Goal: Check status: Check status

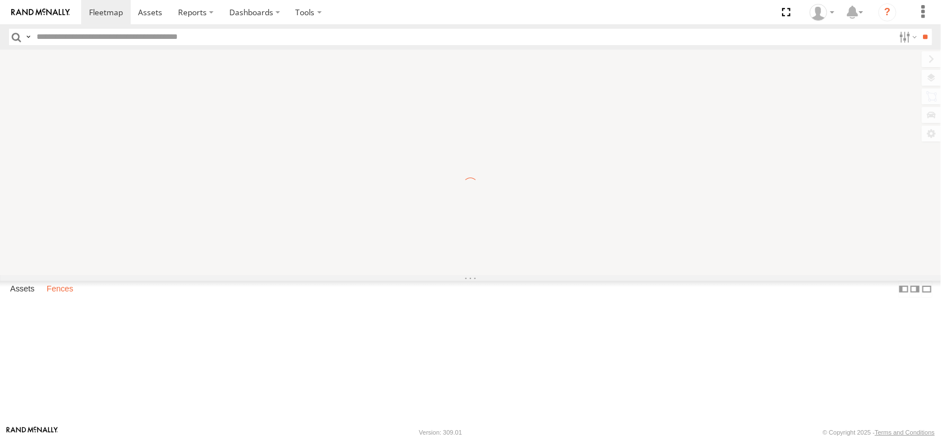
click at [79, 297] on label "Fences" at bounding box center [60, 289] width 38 height 16
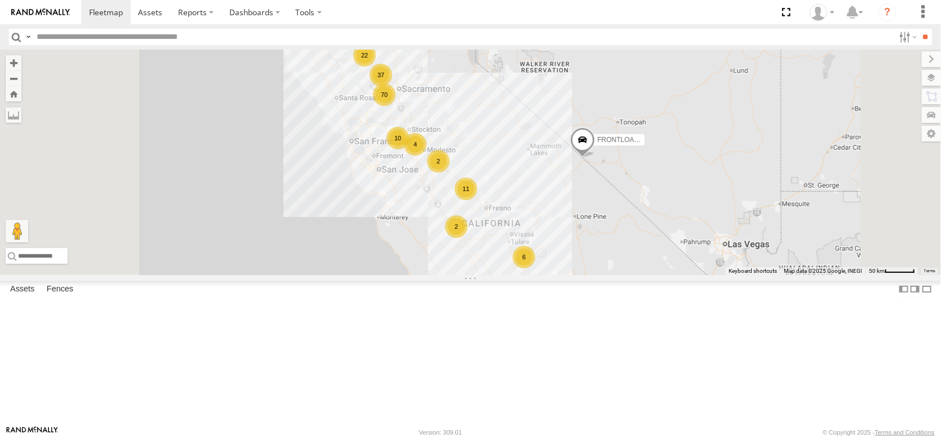
scroll to position [1092, 0]
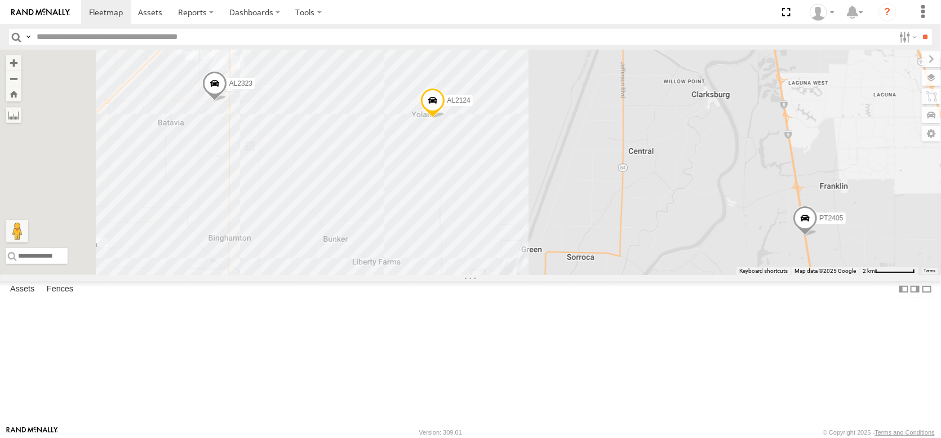
drag, startPoint x: 504, startPoint y: 149, endPoint x: 566, endPoint y: 261, distance: 127.4
click at [566, 261] on div "FRONTLOADER JD344H AL2333 AL2319 AL2250 AL2341 AL2365 PT2405 AL2323 AL2124" at bounding box center [470, 162] width 941 height 225
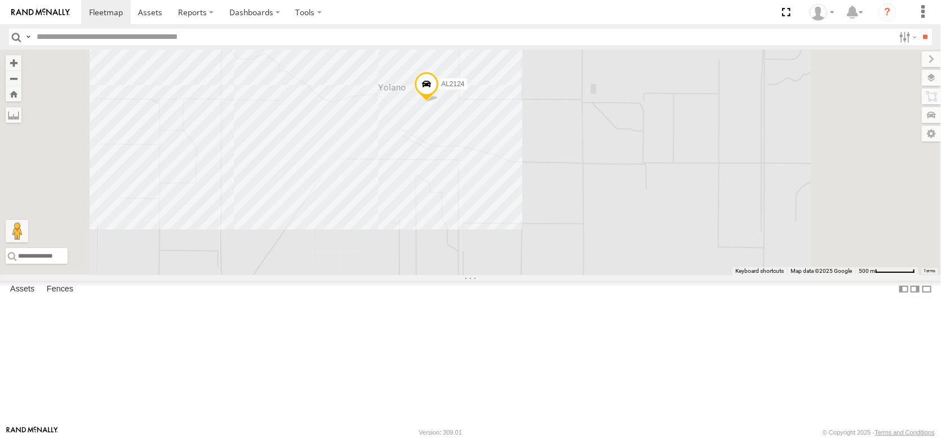
click at [439, 102] on span at bounding box center [426, 87] width 25 height 30
click at [404, 10] on link "AL2124" at bounding box center [390, 5] width 28 height 9
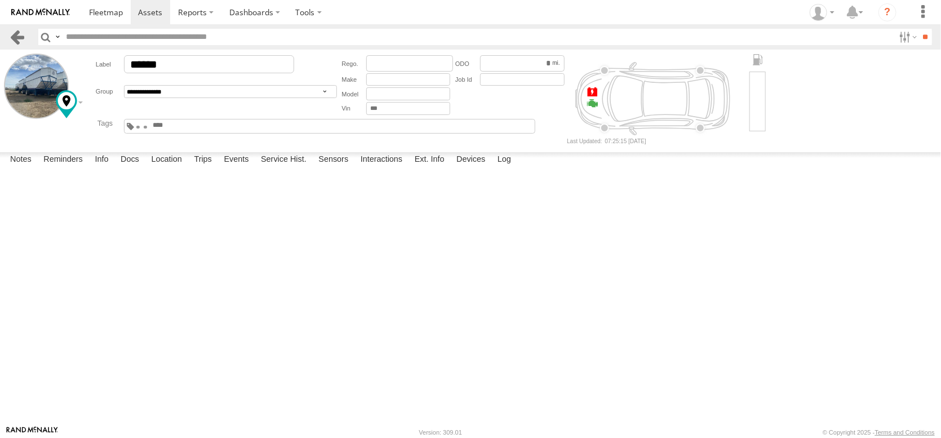
click at [25, 34] on link at bounding box center [17, 37] width 16 height 16
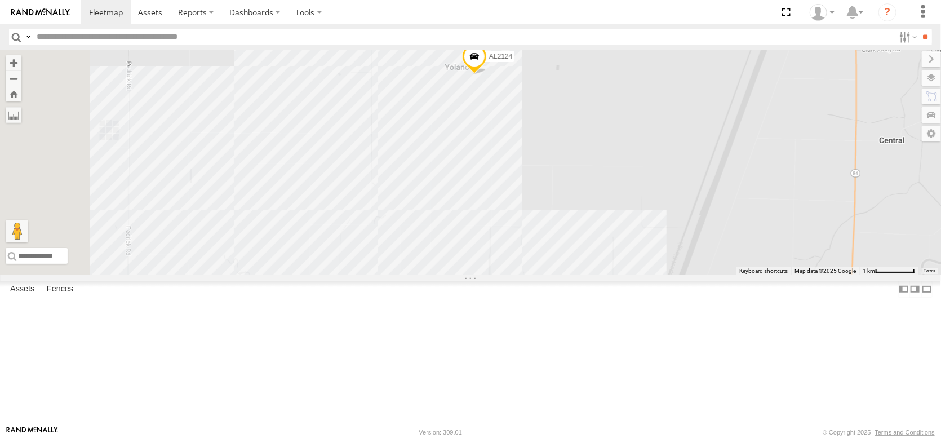
drag, startPoint x: 574, startPoint y: 272, endPoint x: 604, endPoint y: 214, distance: 65.5
click at [596, 227] on div "AL2323 AL2124 AL2250 AL2341 AL2365 PT2405" at bounding box center [470, 162] width 941 height 225
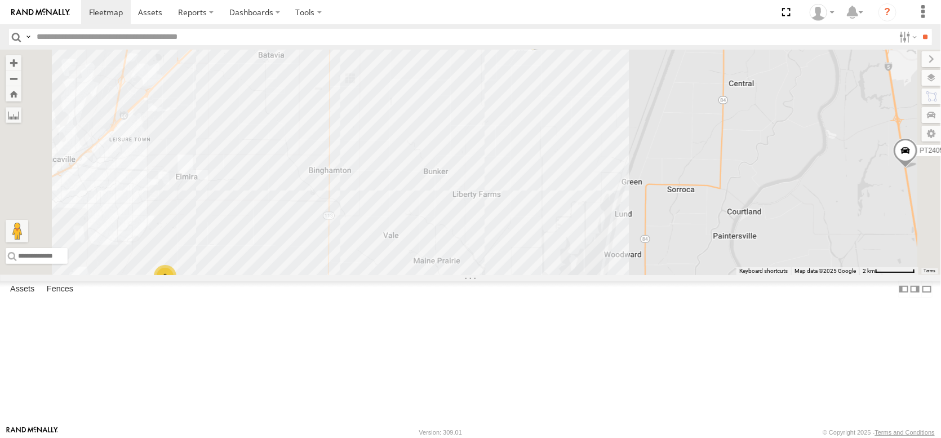
drag, startPoint x: 646, startPoint y: 276, endPoint x: 653, endPoint y: 261, distance: 16.4
click at [653, 261] on div "AL2323 AL2124 AL2250 AL2341 AL2365 PT2405 4 2" at bounding box center [470, 162] width 941 height 225
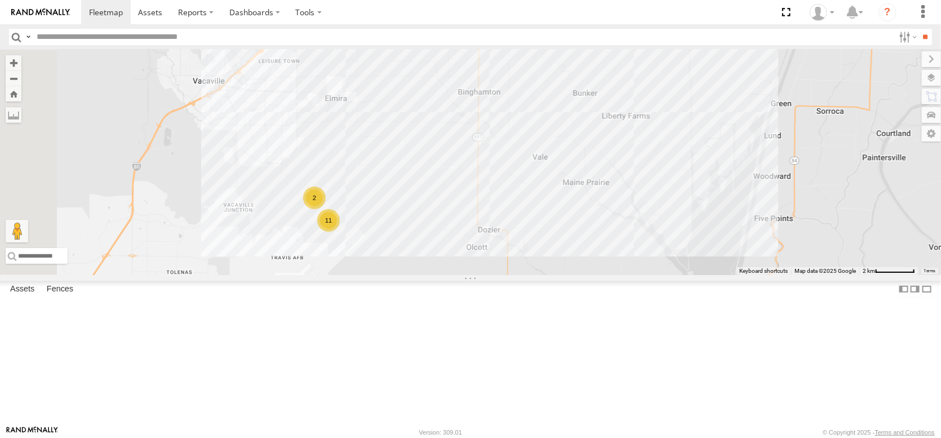
drag, startPoint x: 492, startPoint y: 324, endPoint x: 627, endPoint y: 254, distance: 152.5
click at [626, 254] on div "AL2323 AL2124 AL2250 AL2341 AL2365 PT2405 4 2 11" at bounding box center [470, 162] width 941 height 225
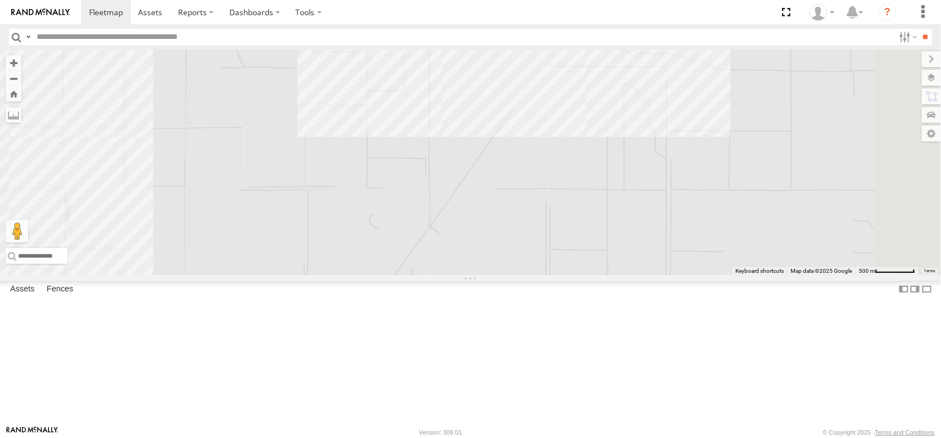
drag, startPoint x: 720, startPoint y: 207, endPoint x: 706, endPoint y: 264, distance: 58.1
click at [706, 264] on div "AL2323 AL2124 AL2250 AL2341 AL2365 PT2405" at bounding box center [470, 162] width 941 height 225
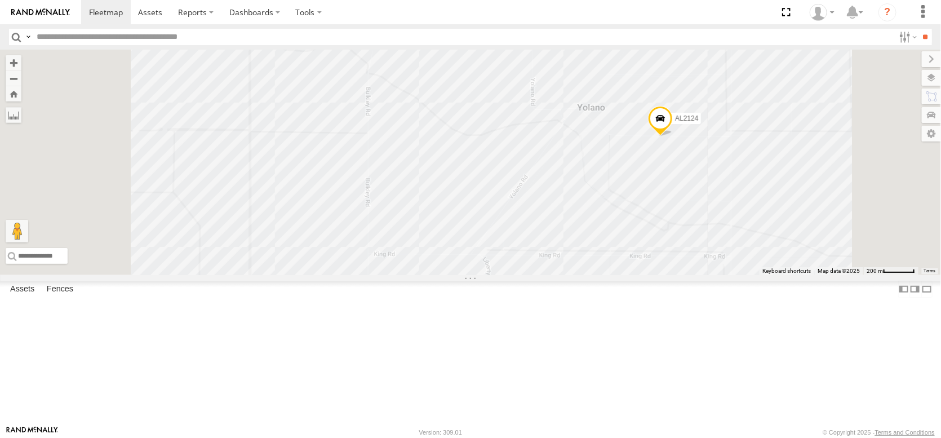
drag, startPoint x: 733, startPoint y: 141, endPoint x: 737, endPoint y: 265, distance: 124.6
click at [737, 265] on div "AL2323 AL2124 AL2250 AL2341 AL2365 PT2405" at bounding box center [470, 162] width 941 height 225
